Goal: Task Accomplishment & Management: Complete application form

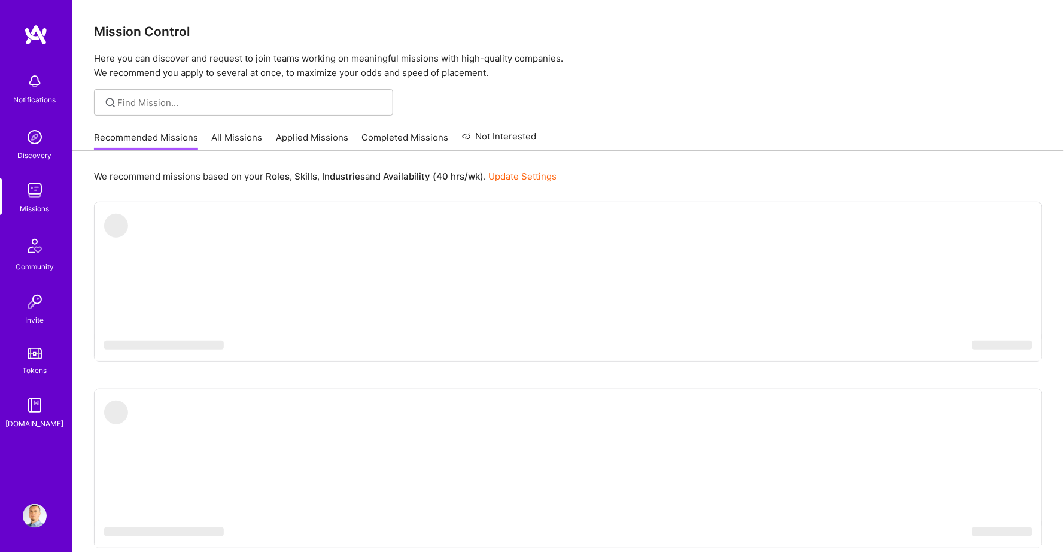
click at [312, 138] on link "Applied Missions" at bounding box center [312, 141] width 72 height 20
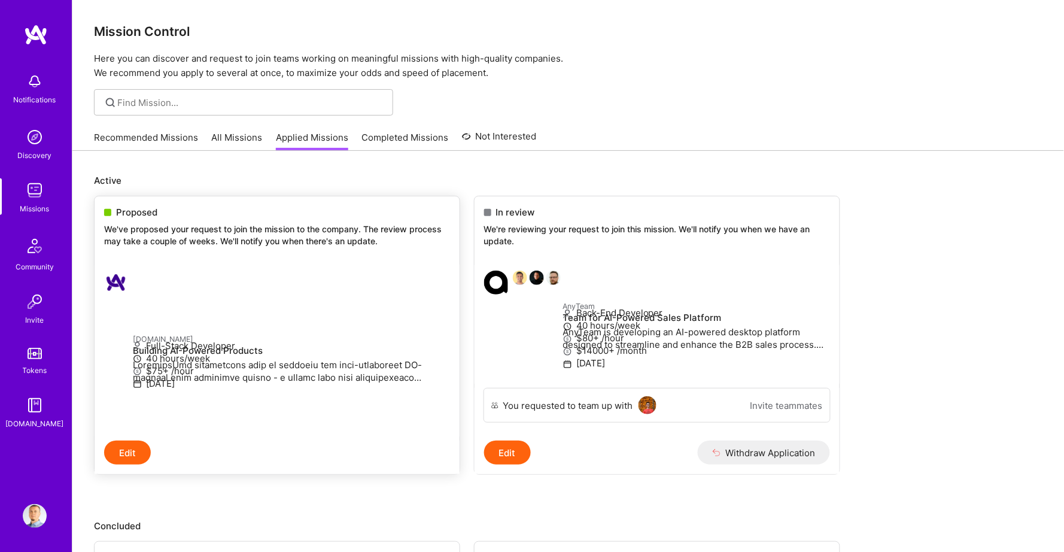
click at [275, 254] on div "Proposed We've proposed your request to join the mission to the company. The re…" at bounding box center [277, 228] width 365 height 65
click at [247, 358] on p at bounding box center [291, 370] width 317 height 25
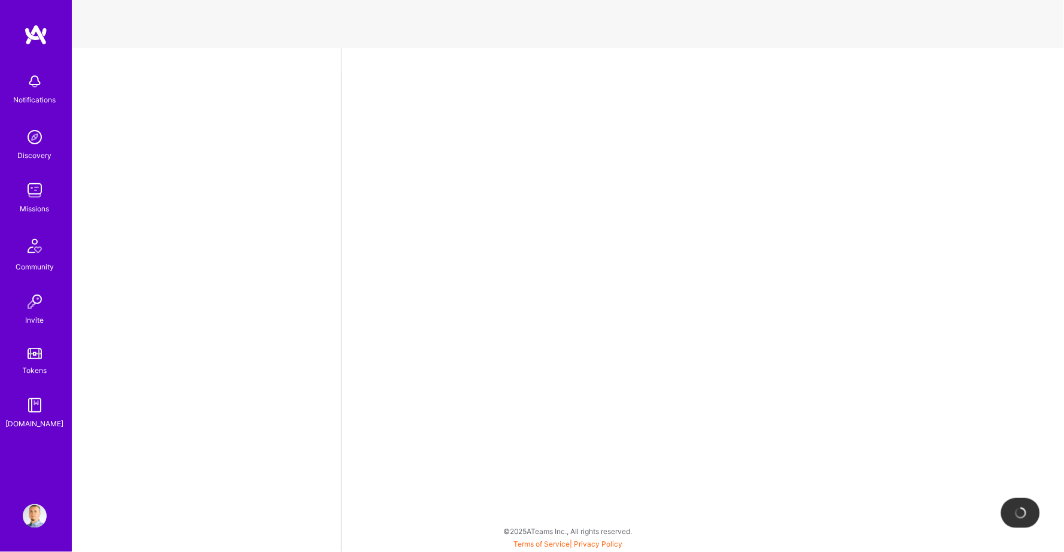
select select "BA"
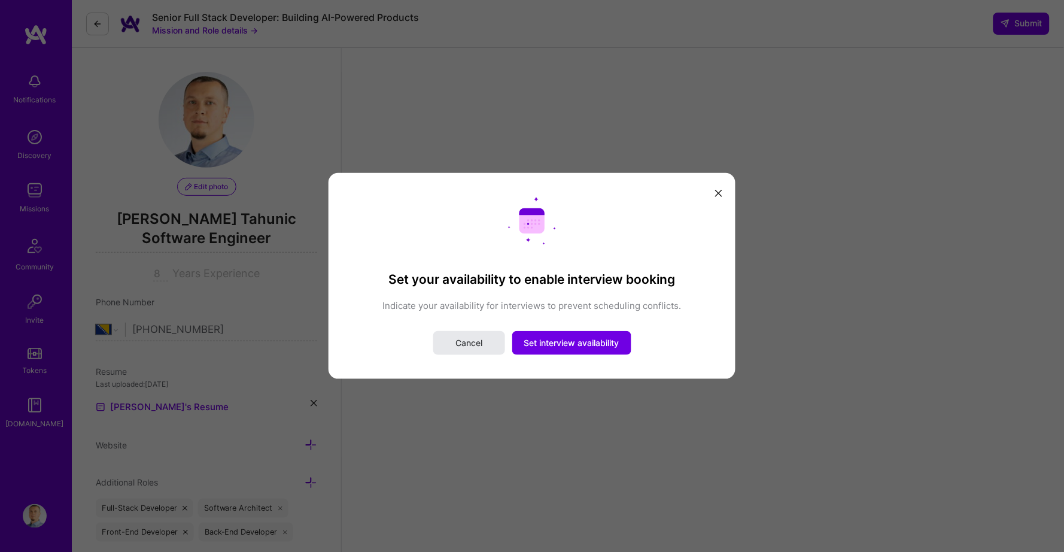
click at [451, 344] on button "Cancel" at bounding box center [469, 343] width 72 height 24
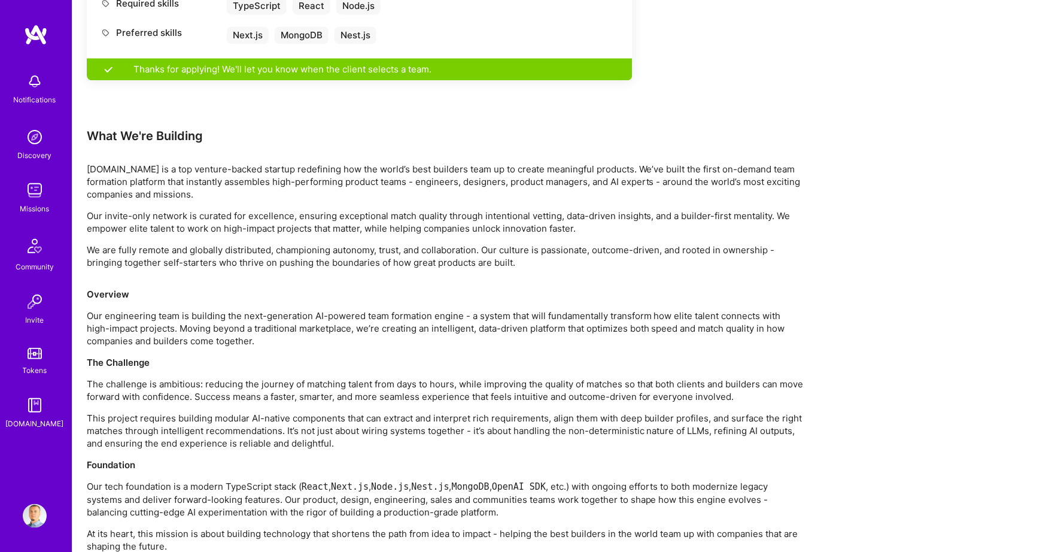
scroll to position [761, 0]
